Goal: Transaction & Acquisition: Obtain resource

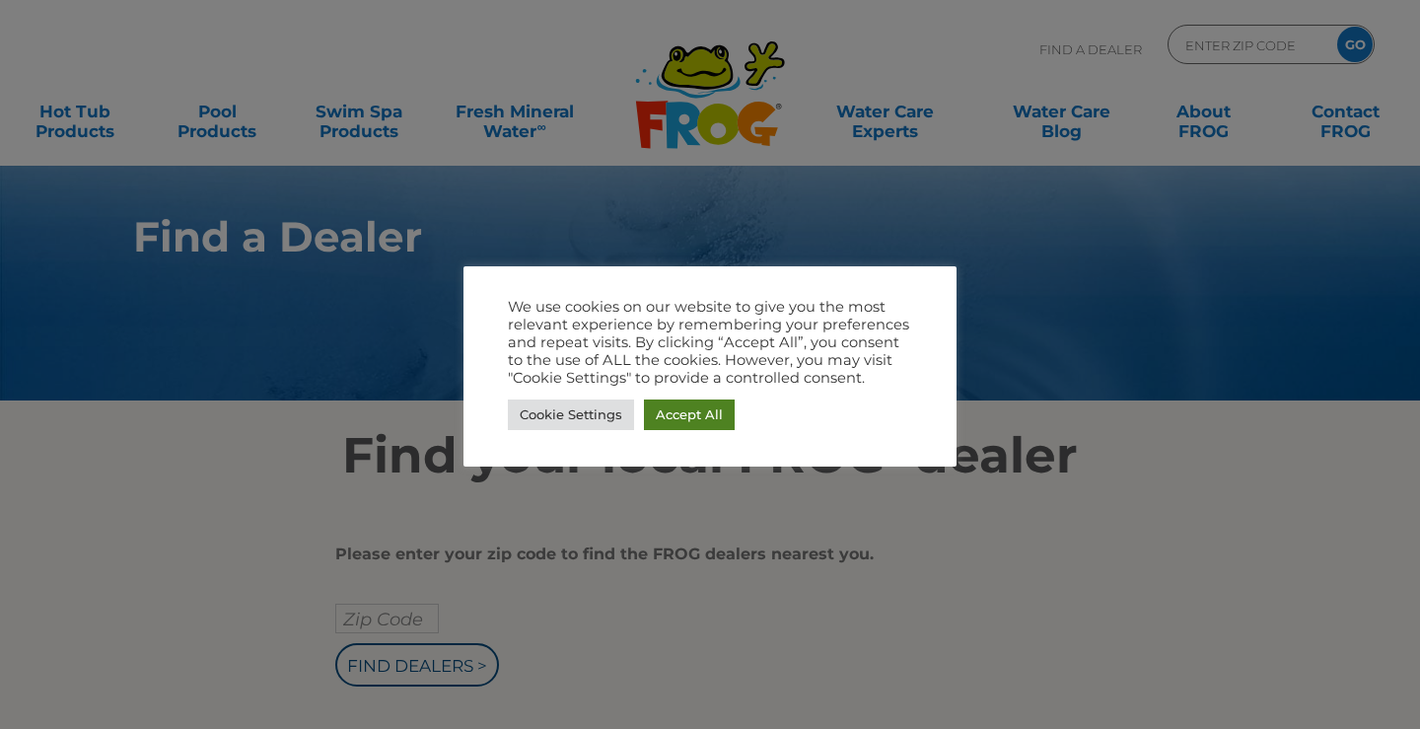
click at [689, 416] on link "Accept All" at bounding box center [689, 414] width 91 height 31
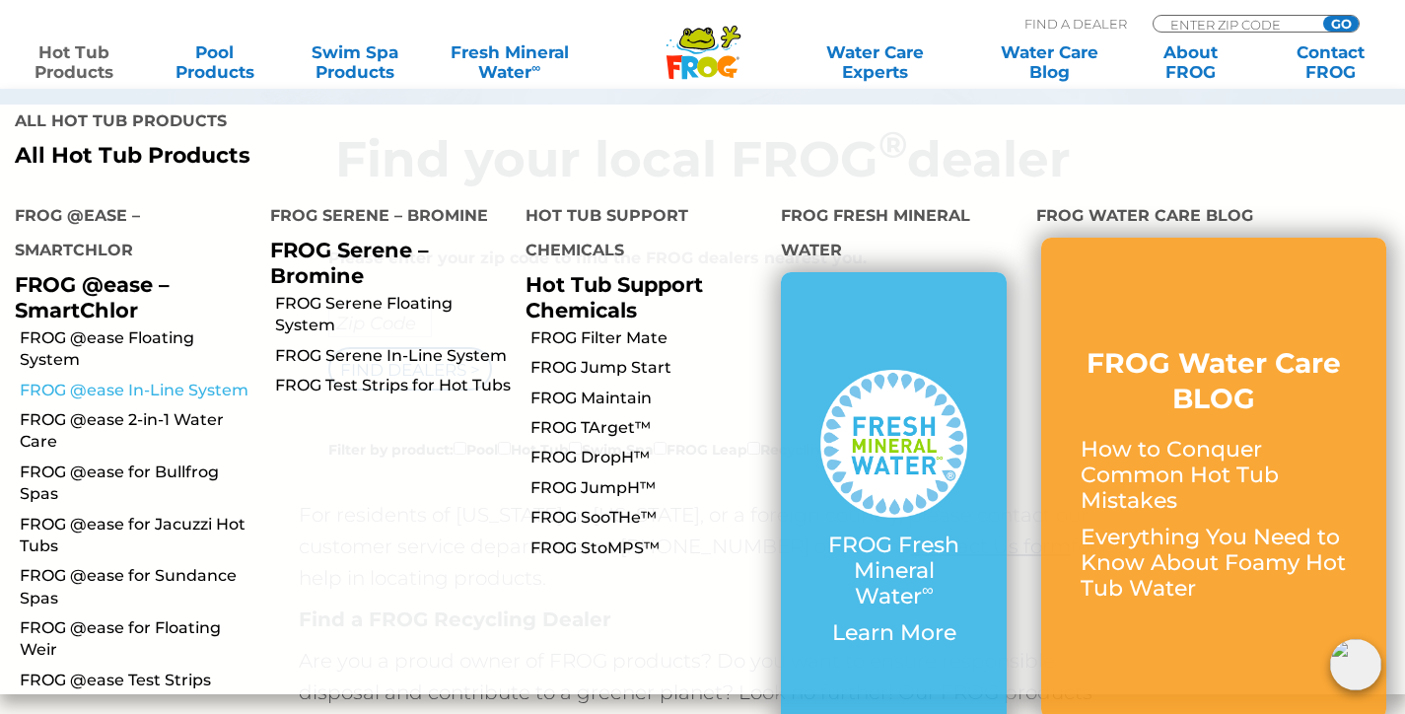
scroll to position [99, 0]
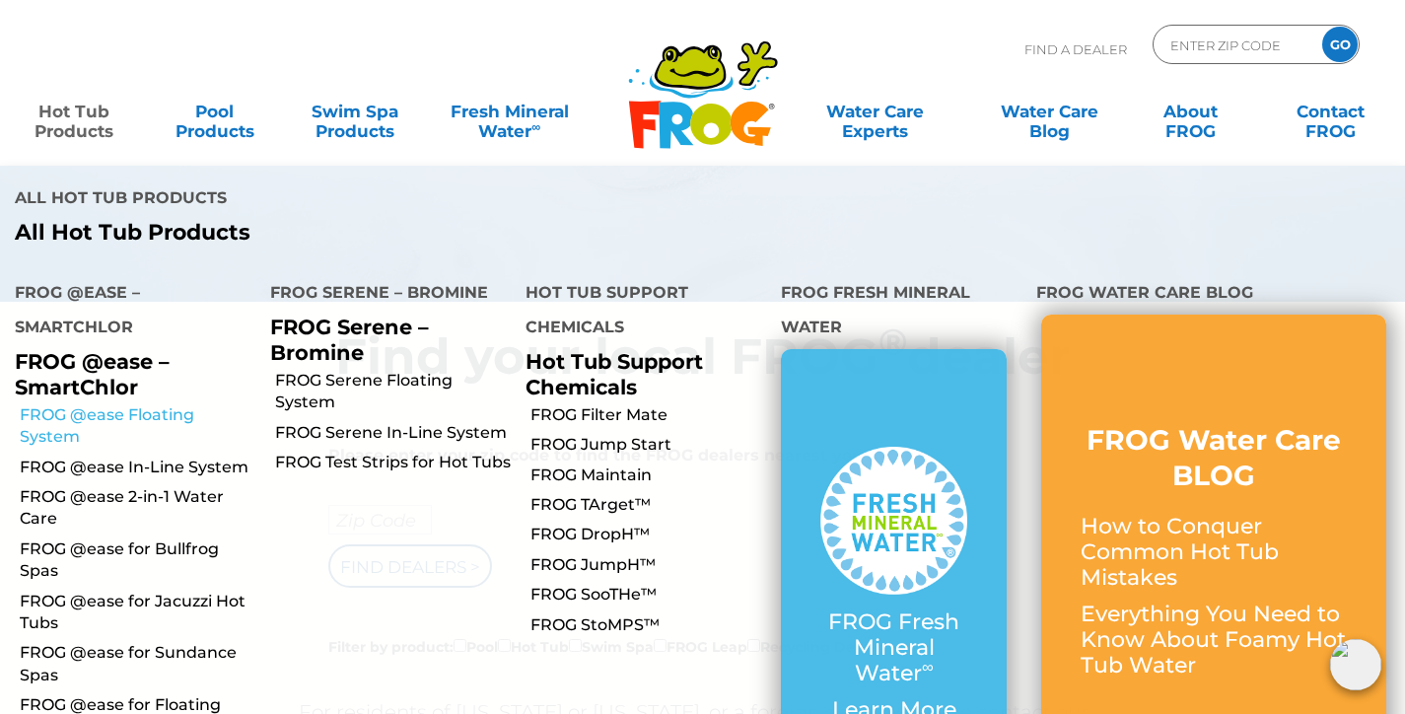
click at [58, 404] on link "FROG @ease Floating System" at bounding box center [138, 426] width 236 height 44
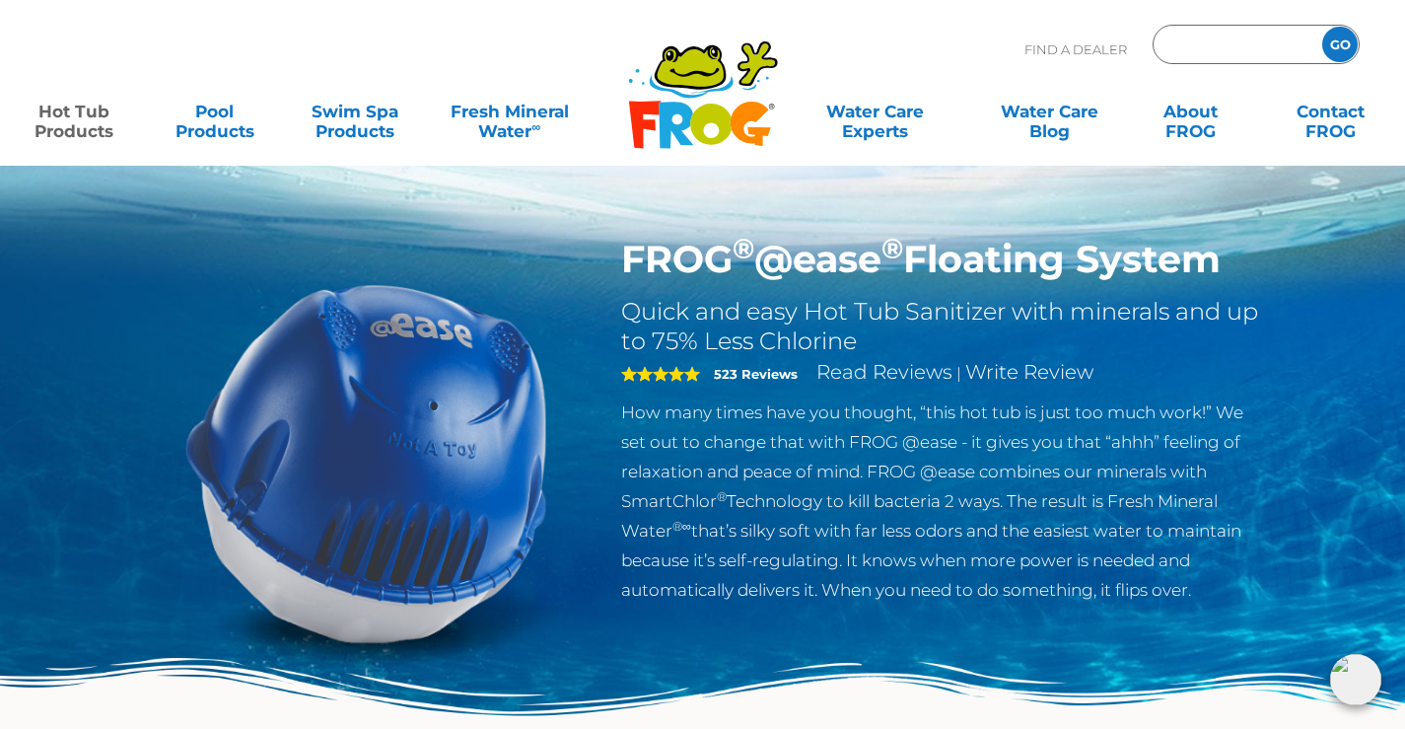
click at [1207, 49] on input "Zip Code Form" at bounding box center [1235, 45] width 133 height 29
type input "38134"
drag, startPoint x: 1250, startPoint y: 257, endPoint x: 630, endPoint y: 254, distance: 620.3
click at [630, 254] on h1 "FROG ® @ease ® Floating System" at bounding box center [943, 259] width 644 height 45
copy h1 "FROG ® @ease ® Floating System"
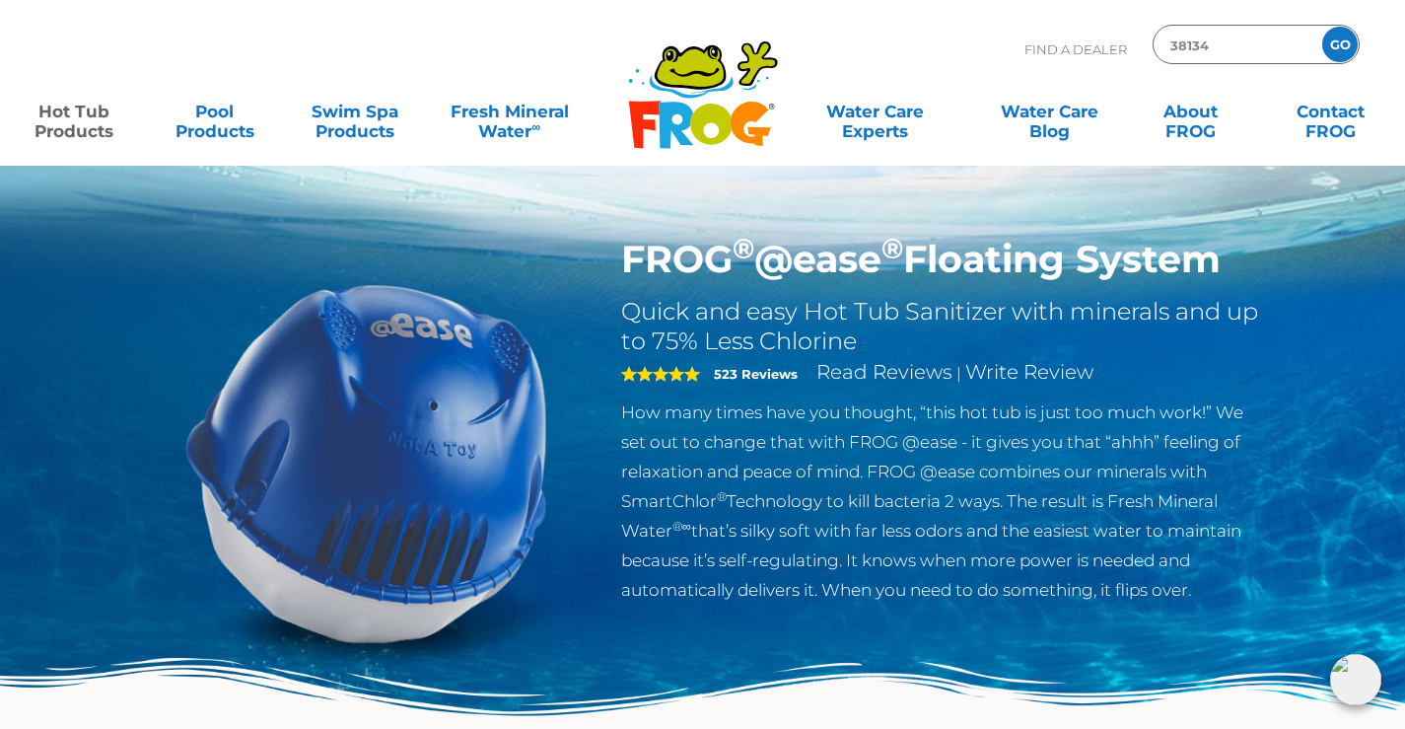
click at [1336, 42] on input "GO" at bounding box center [1340, 45] width 36 height 36
